Goal: Navigation & Orientation: Go to known website

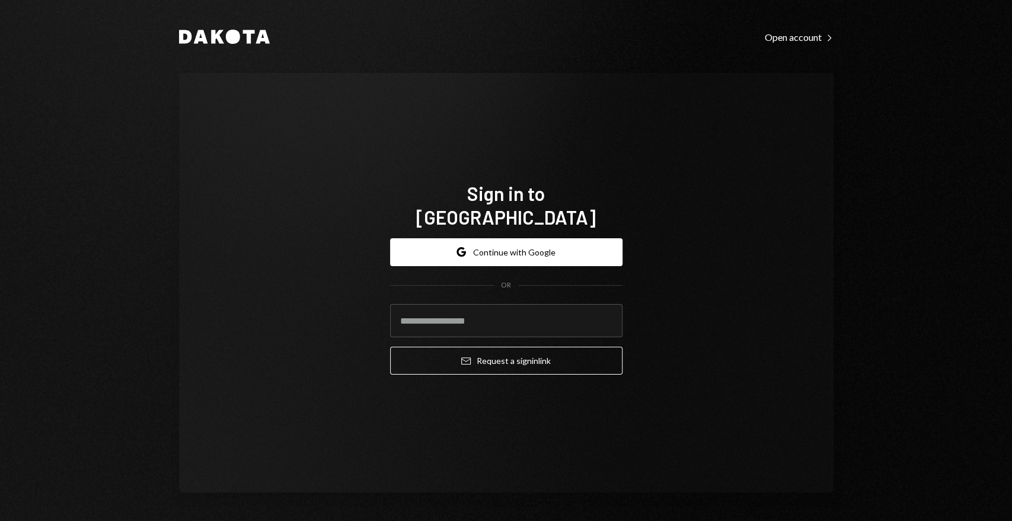
click at [0, 520] on com-1password-button at bounding box center [0, 521] width 0 height 0
type input "**********"
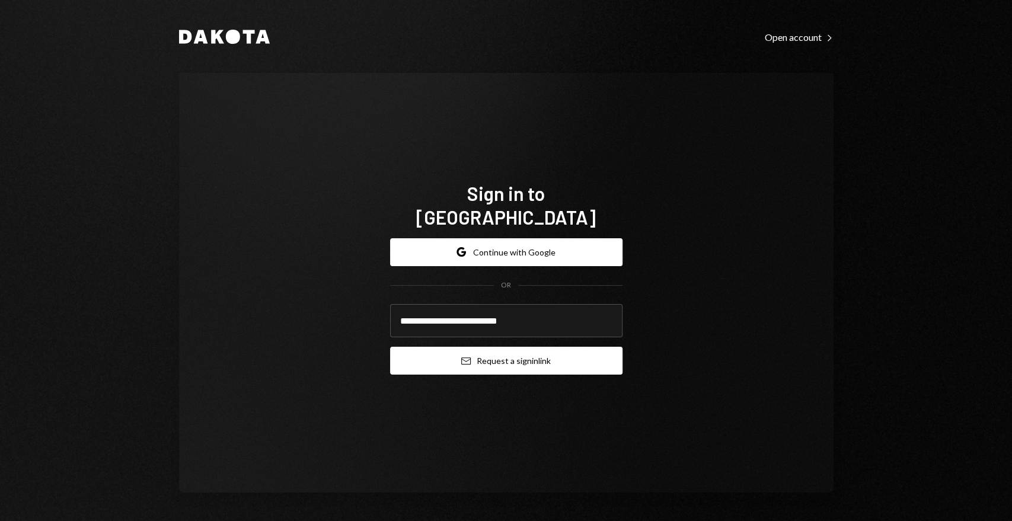
click at [485, 347] on button "Email Request a sign in link" at bounding box center [506, 361] width 232 height 28
